Goal: Task Accomplishment & Management: Manage account settings

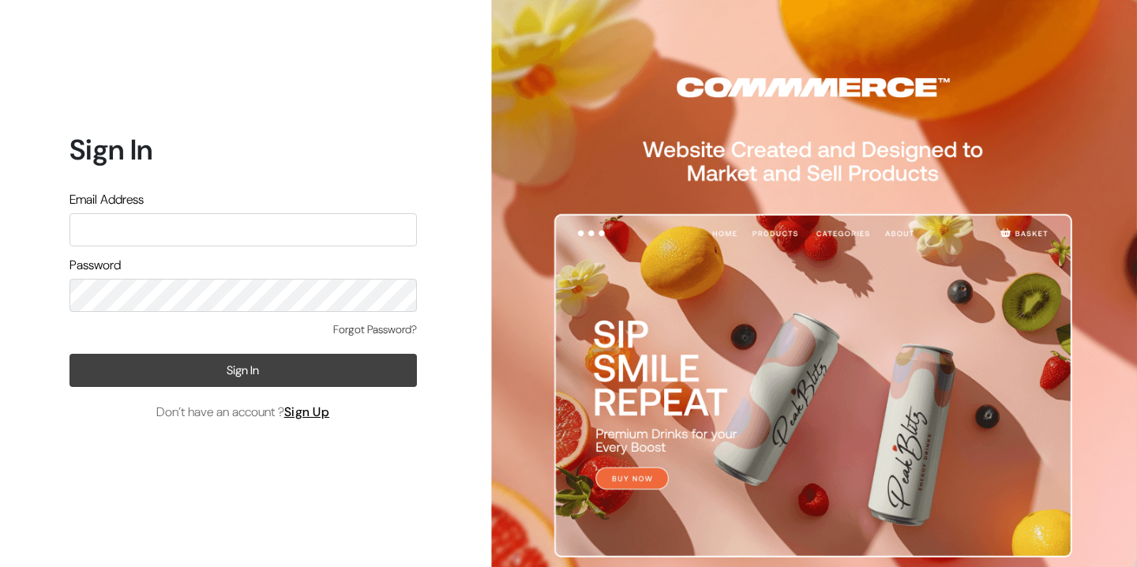
type input "[PERSON_NAME][EMAIL_ADDRESS][DOMAIN_NAME]"
click at [242, 373] on button "Sign In" at bounding box center [242, 370] width 347 height 33
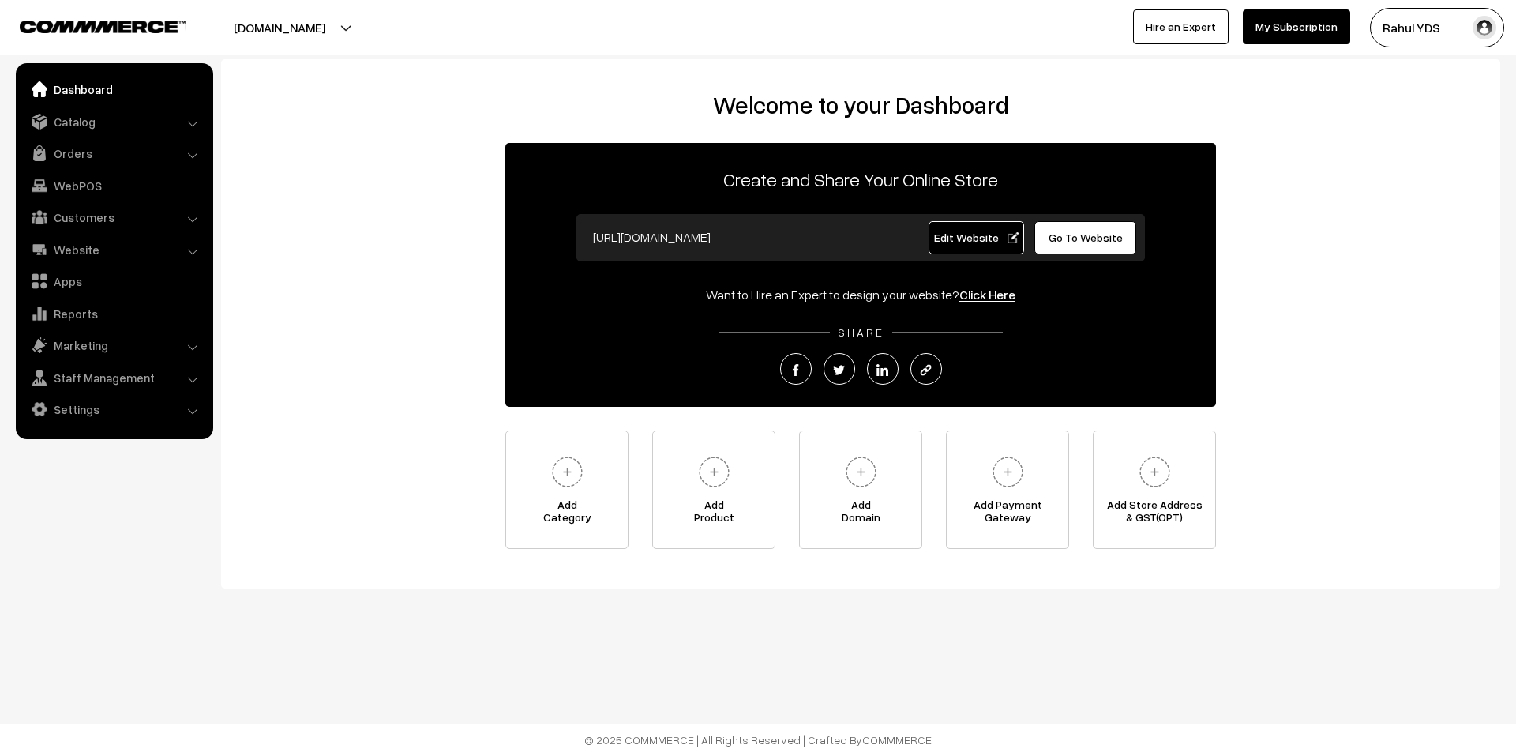
click at [978, 248] on link "Edit Website" at bounding box center [977, 237] width 96 height 33
click at [88, 243] on link "Website" at bounding box center [114, 249] width 188 height 28
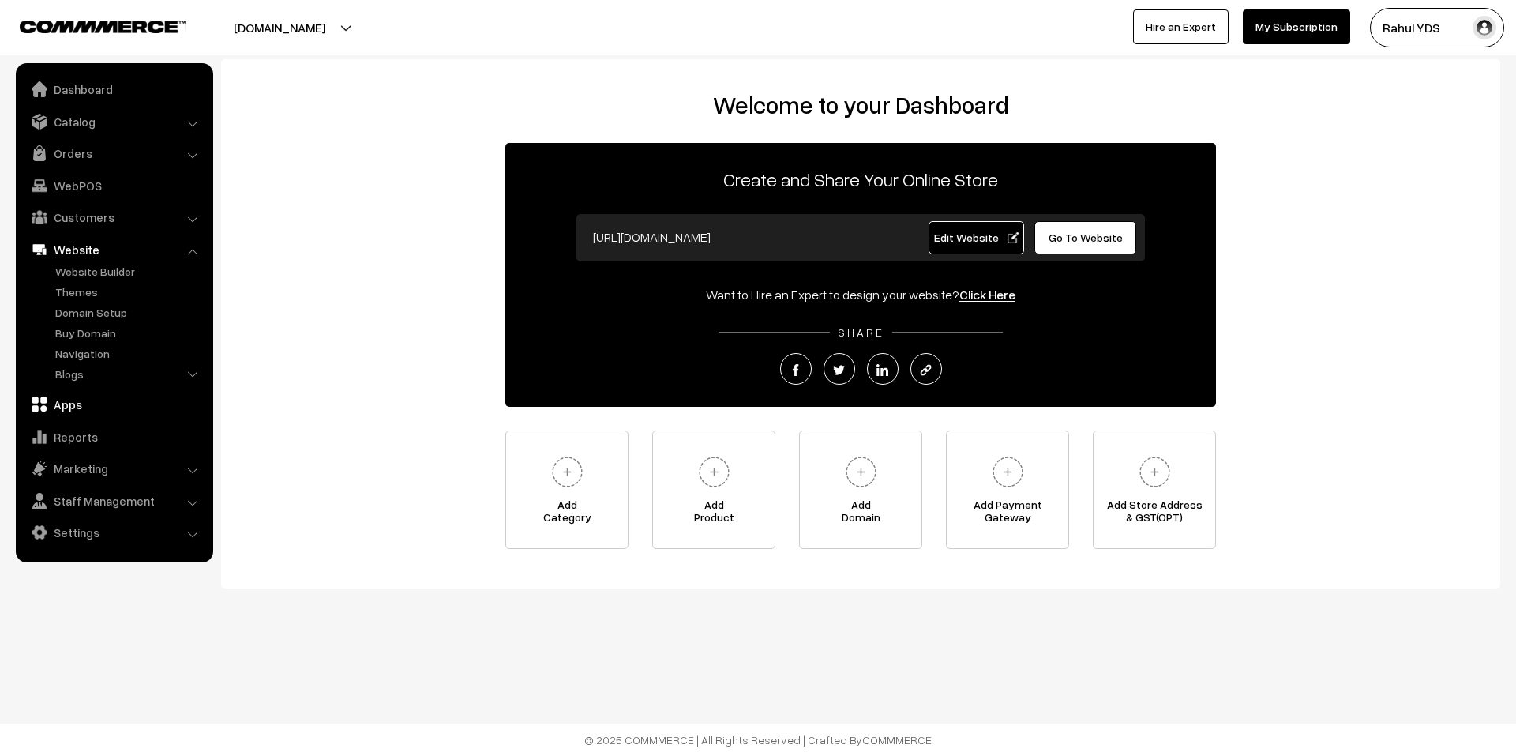
click at [80, 411] on link "Apps" at bounding box center [114, 404] width 188 height 28
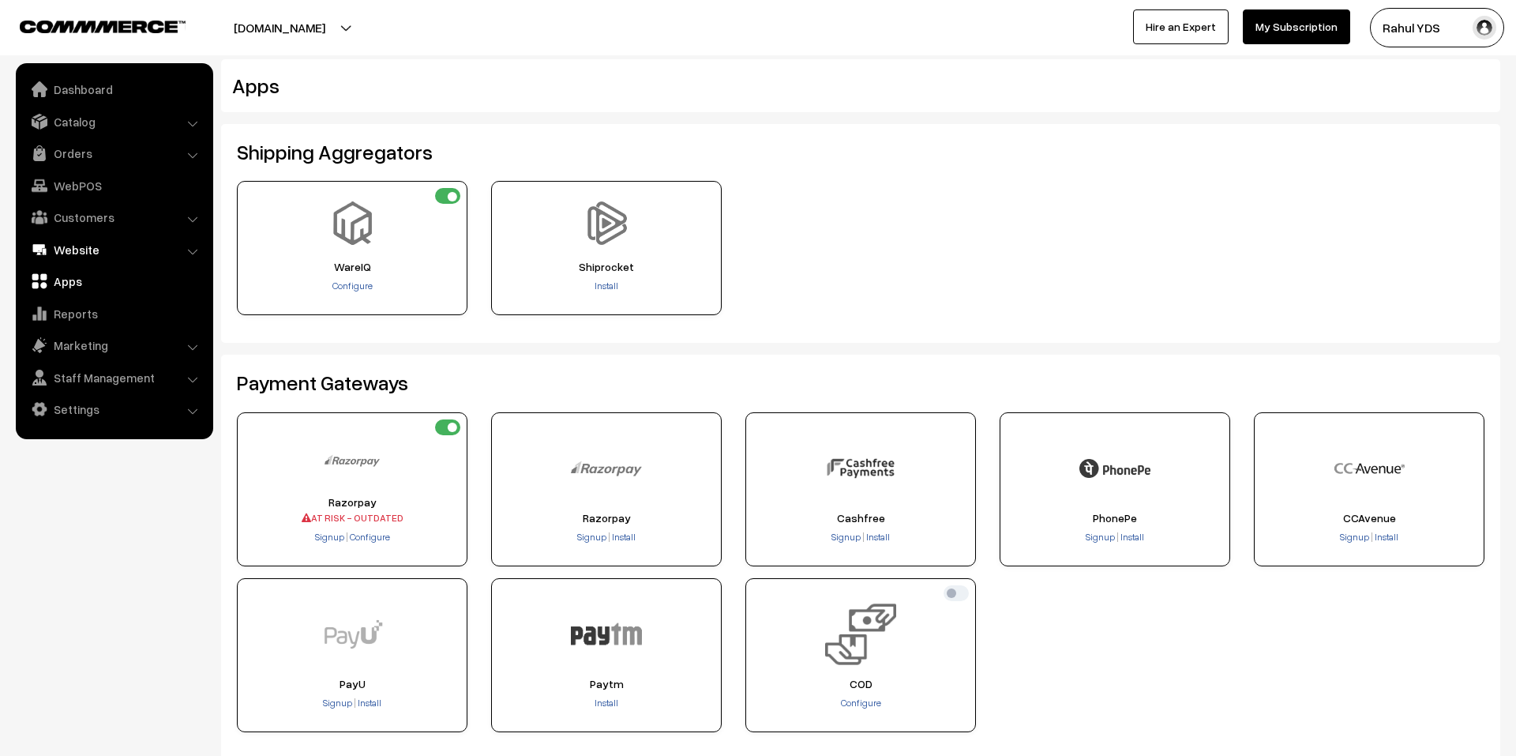
click at [98, 246] on link "Website" at bounding box center [114, 249] width 188 height 28
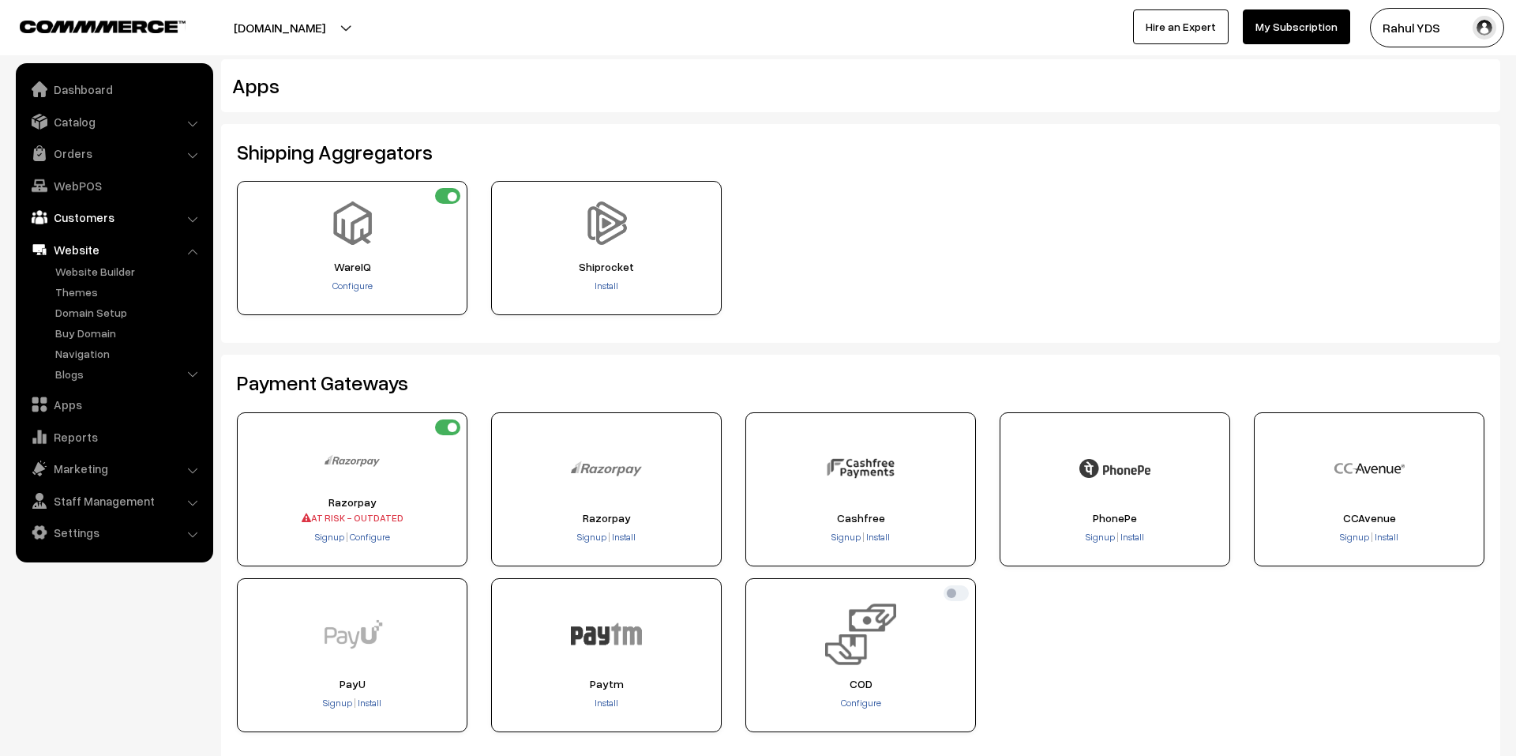
click at [92, 207] on link "Customers" at bounding box center [114, 217] width 188 height 28
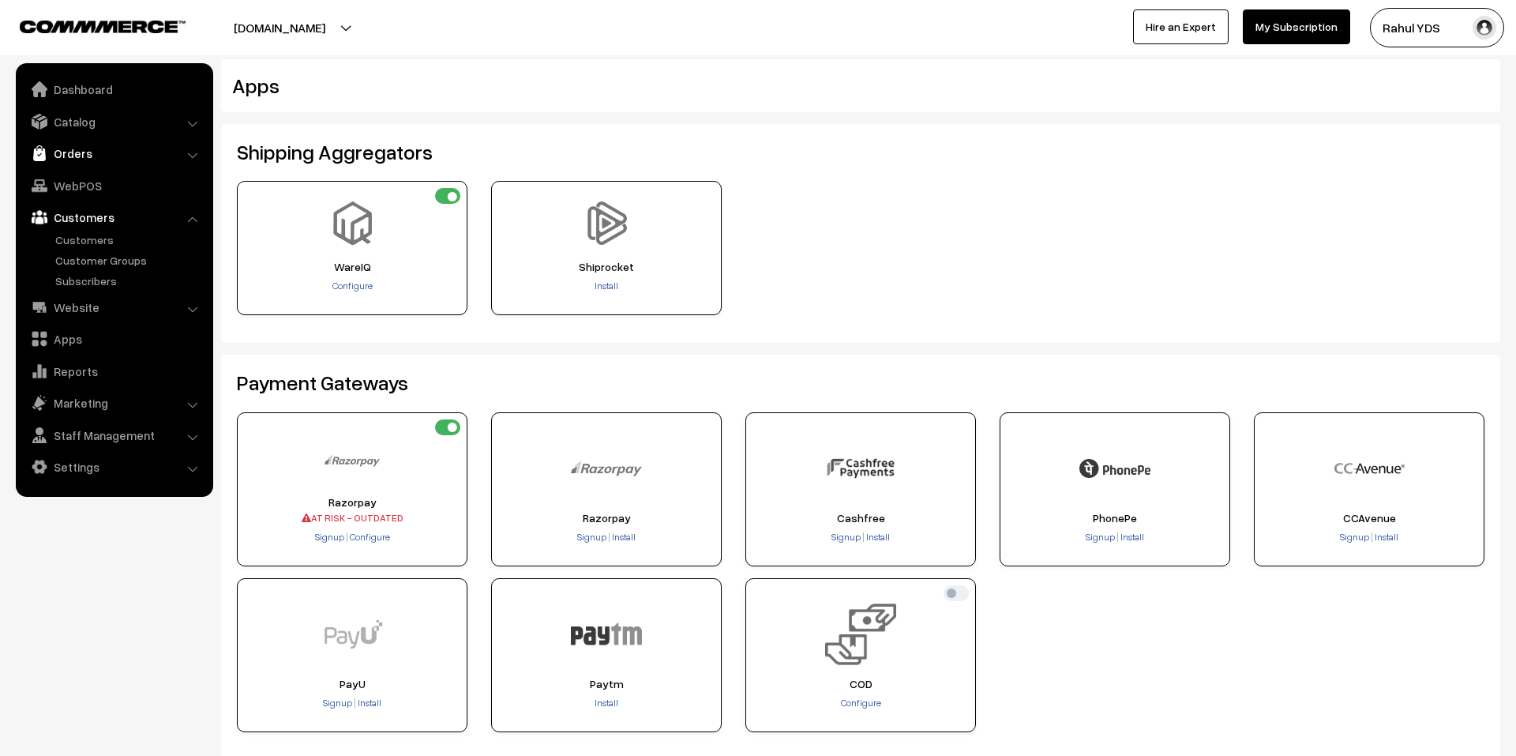
click at [103, 154] on link "Orders" at bounding box center [114, 153] width 188 height 28
click at [105, 126] on link "Catalog" at bounding box center [114, 121] width 188 height 28
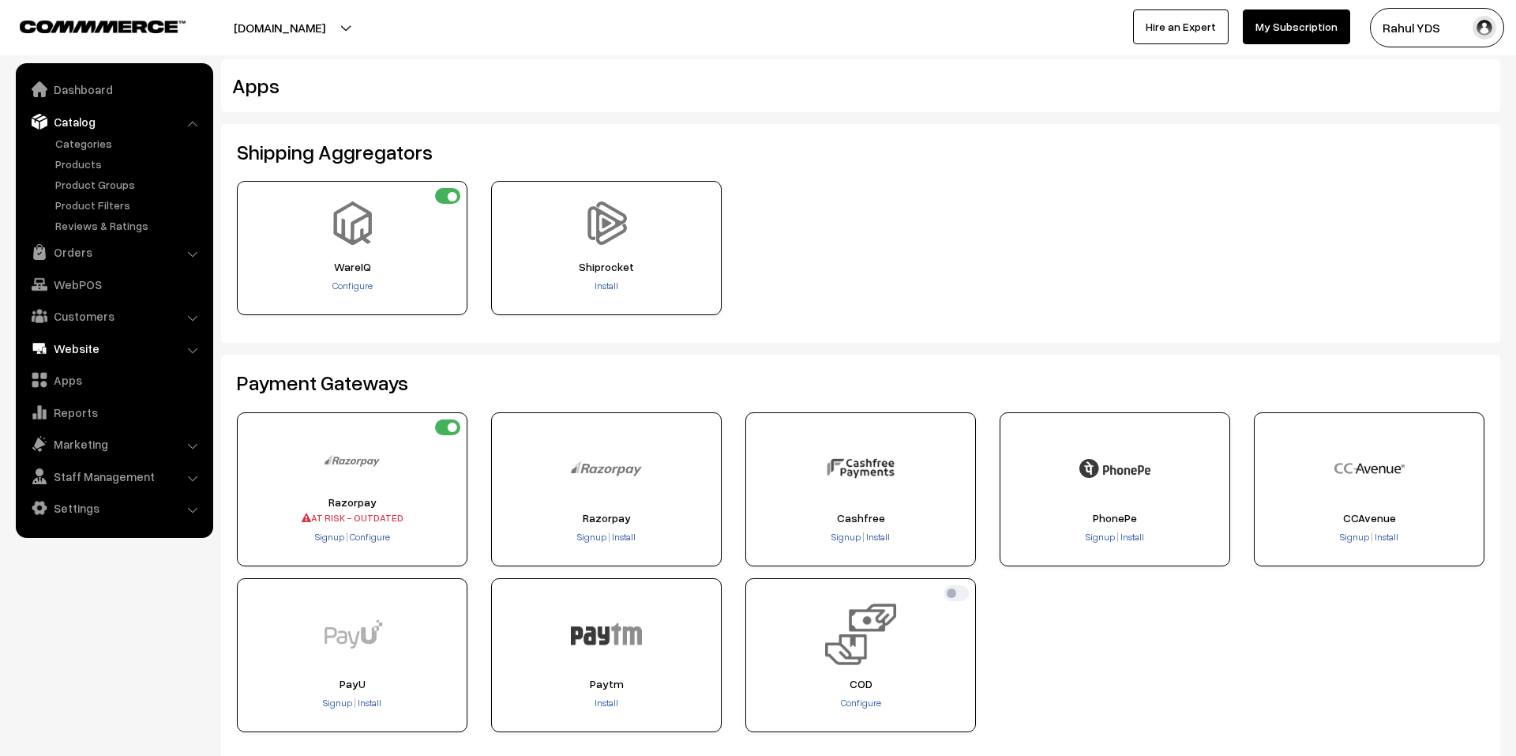
click at [110, 343] on link "Website" at bounding box center [114, 348] width 188 height 28
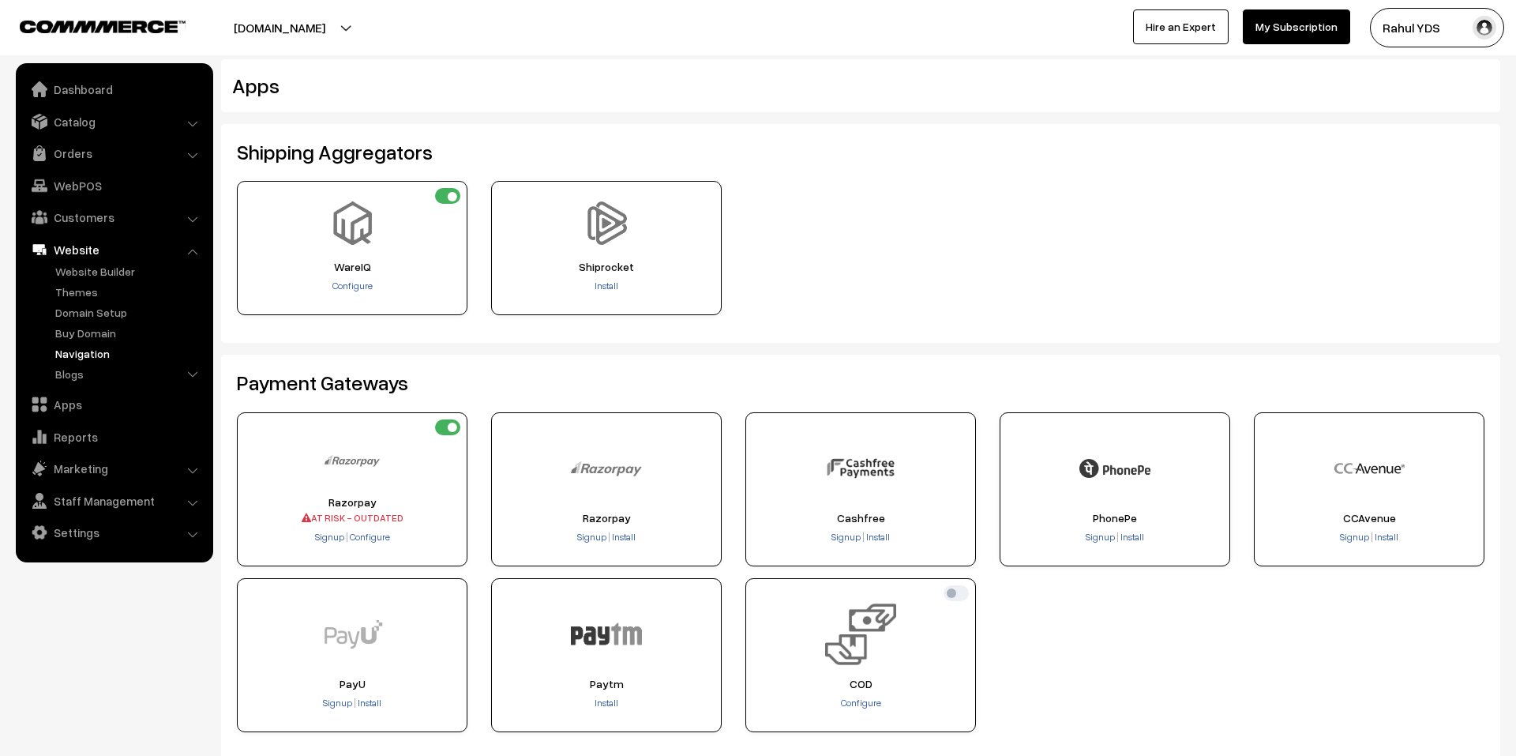
click at [93, 355] on link "Navigation" at bounding box center [129, 353] width 156 height 17
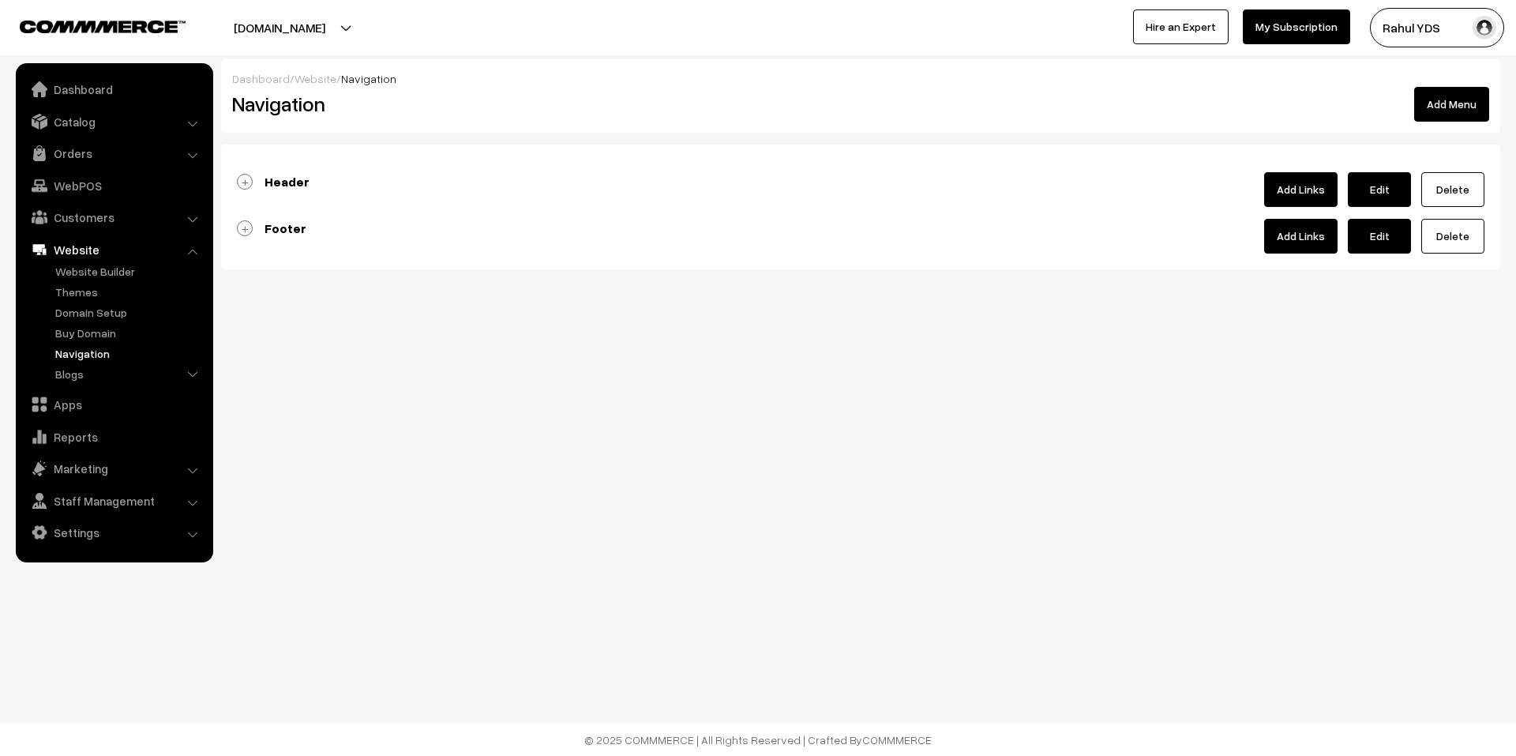
click at [310, 181] on div "Header Add Links Edit Delete" at bounding box center [860, 189] width 1247 height 35
click at [292, 178] on b "Header" at bounding box center [286, 182] width 45 height 16
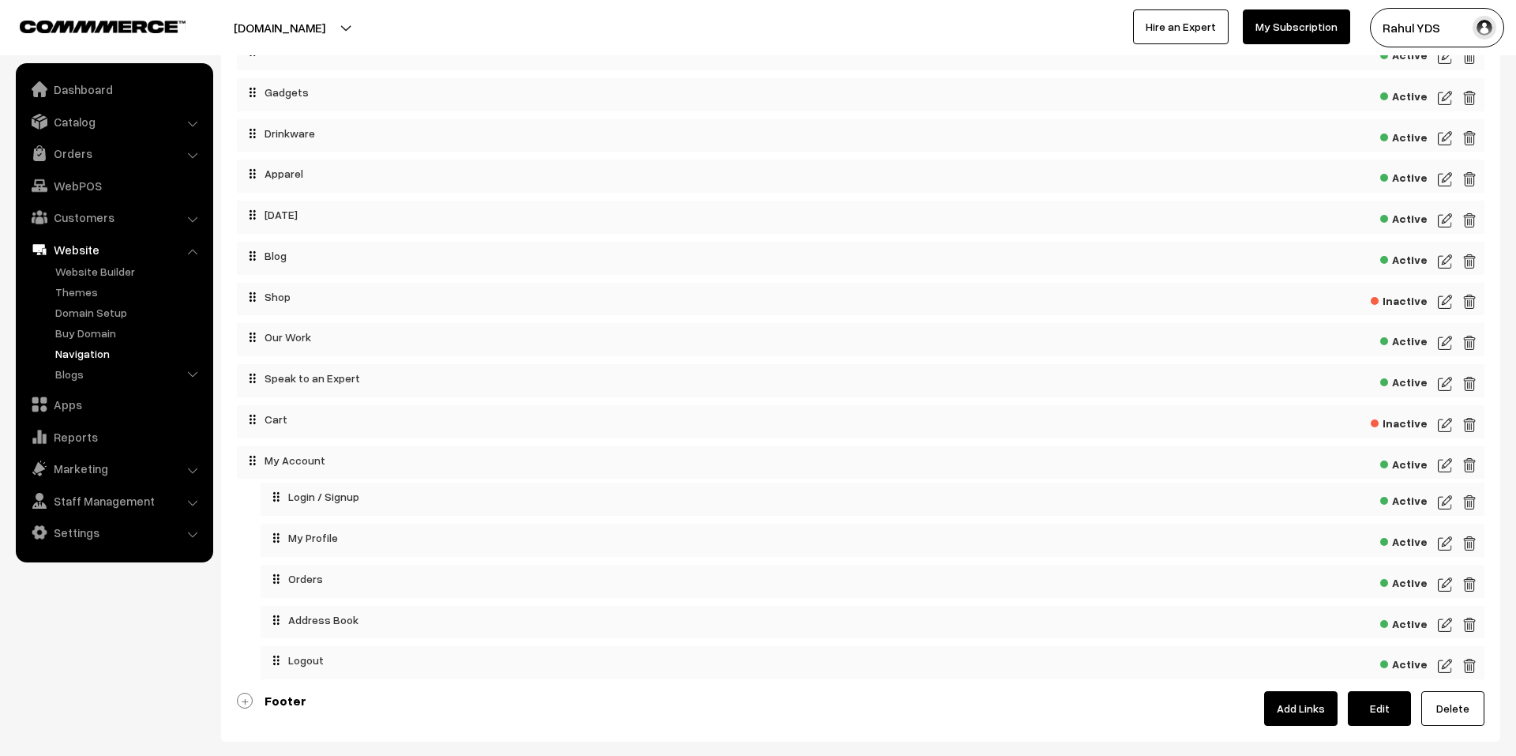
scroll to position [490, 0]
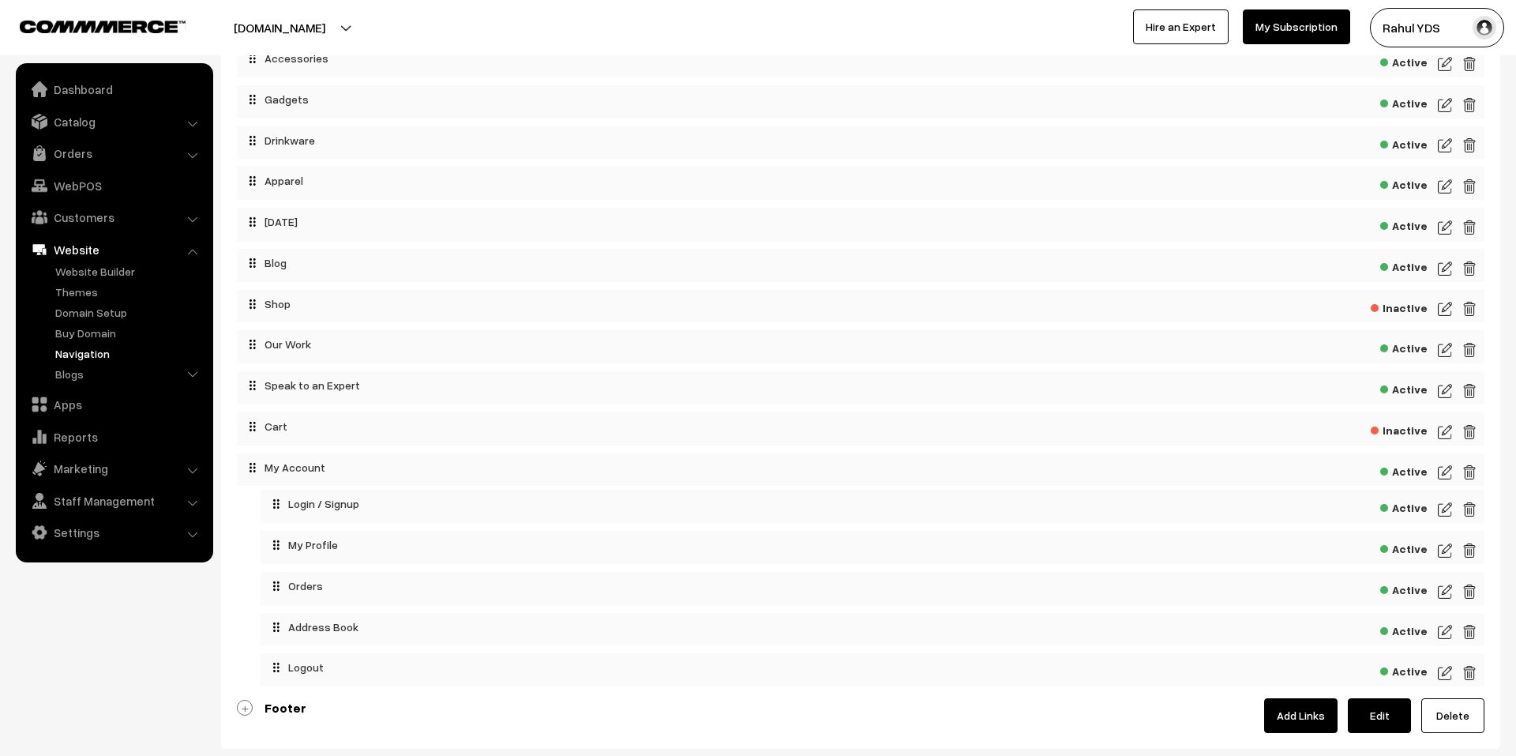
click at [1443, 400] on img at bounding box center [1445, 390] width 14 height 19
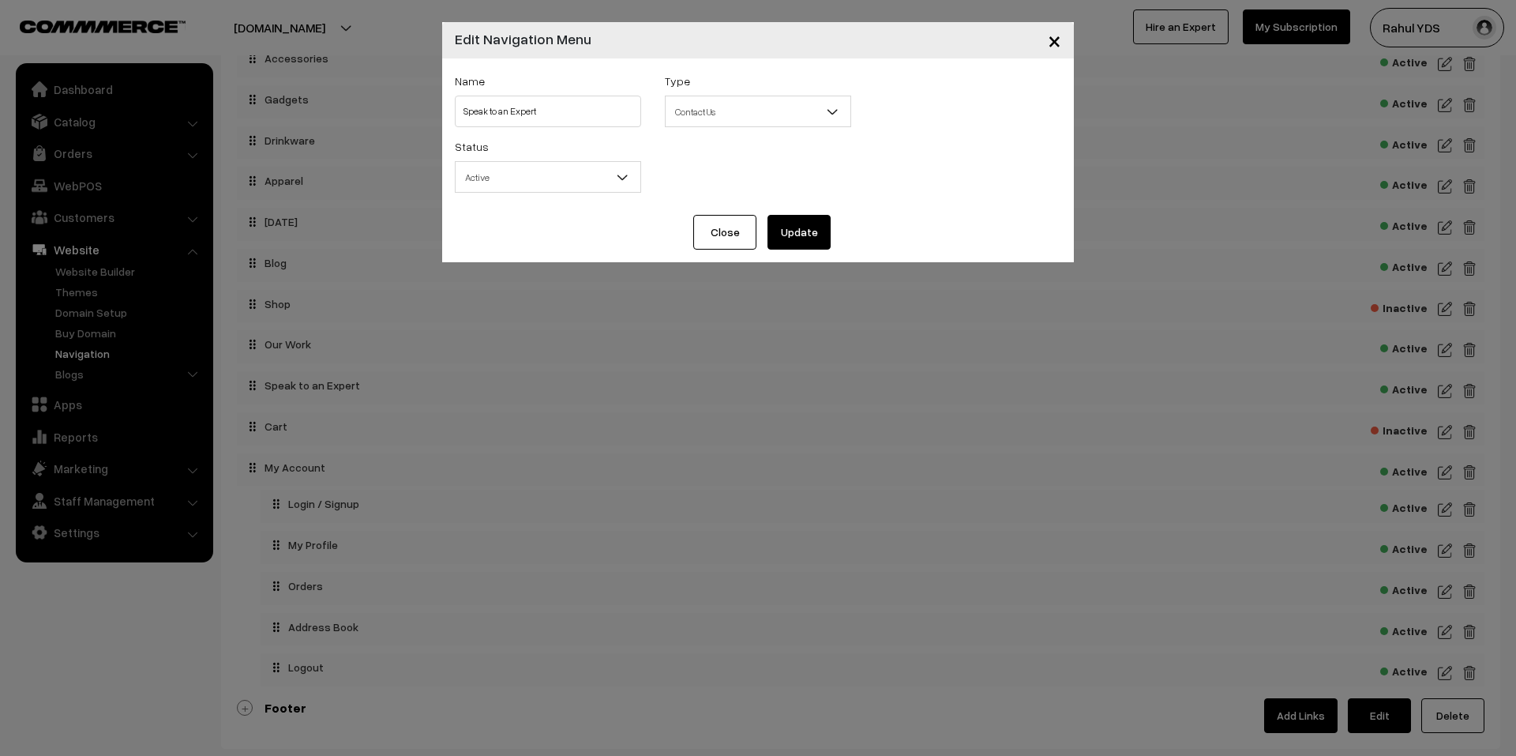
click at [522, 172] on span "Active" at bounding box center [548, 177] width 185 height 28
click at [807, 233] on button "Update" at bounding box center [798, 232] width 63 height 35
